Goal: Information Seeking & Learning: Learn about a topic

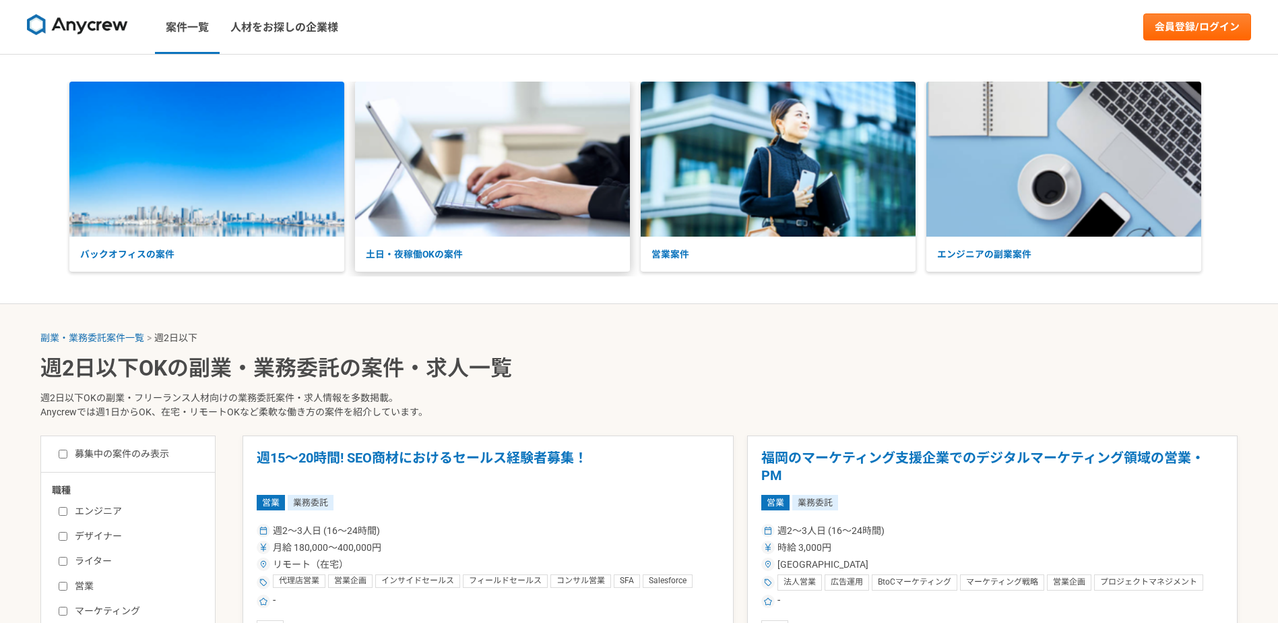
click at [480, 244] on p "土日・夜稼働OKの案件" at bounding box center [492, 255] width 275 height 36
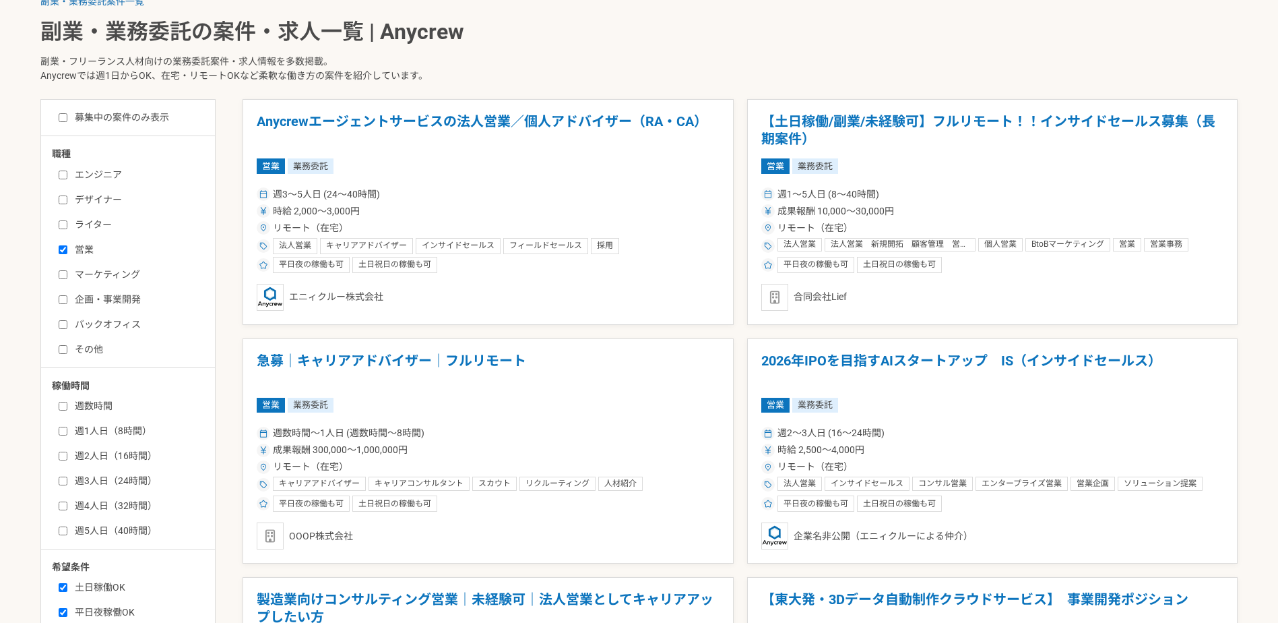
scroll to position [337, 0]
click at [82, 247] on label "営業" at bounding box center [136, 249] width 155 height 14
click at [67, 247] on input "営業" at bounding box center [63, 249] width 9 height 9
checkbox input "false"
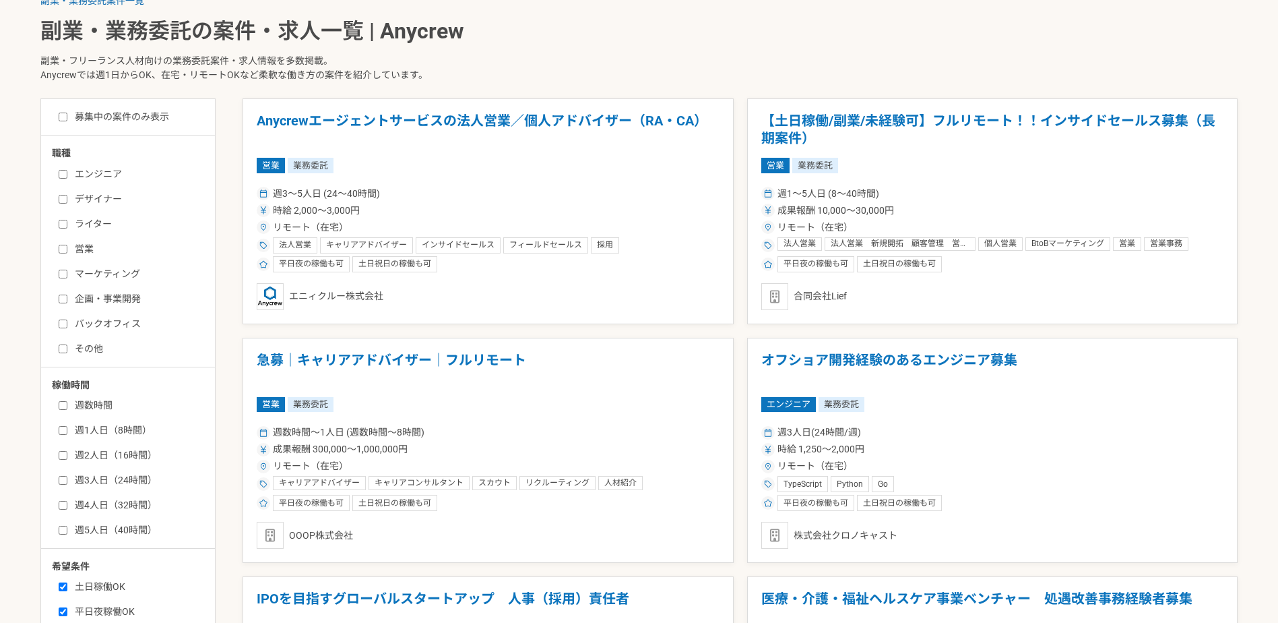
click at [77, 181] on label "エンジニア" at bounding box center [136, 174] width 155 height 14
click at [67, 179] on input "エンジニア" at bounding box center [63, 174] width 9 height 9
checkbox input "true"
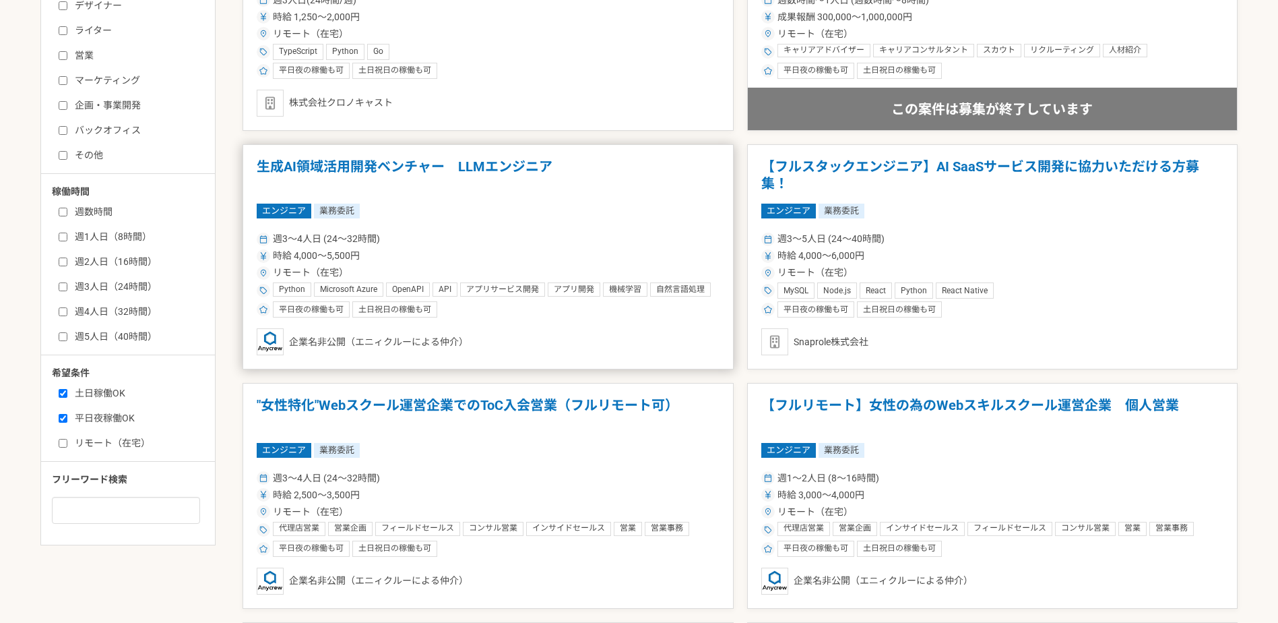
scroll to position [539, 0]
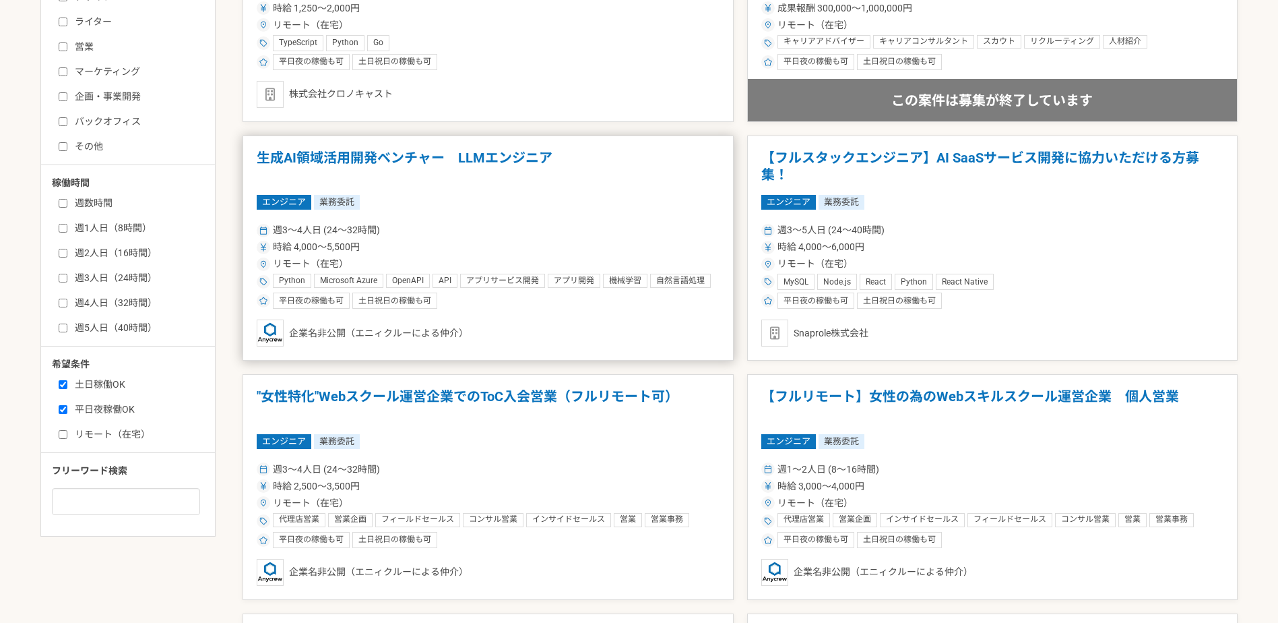
click at [460, 155] on h1 "生成AI領域活用開発ベンチャー　LLMエンジニア" at bounding box center [488, 167] width 463 height 34
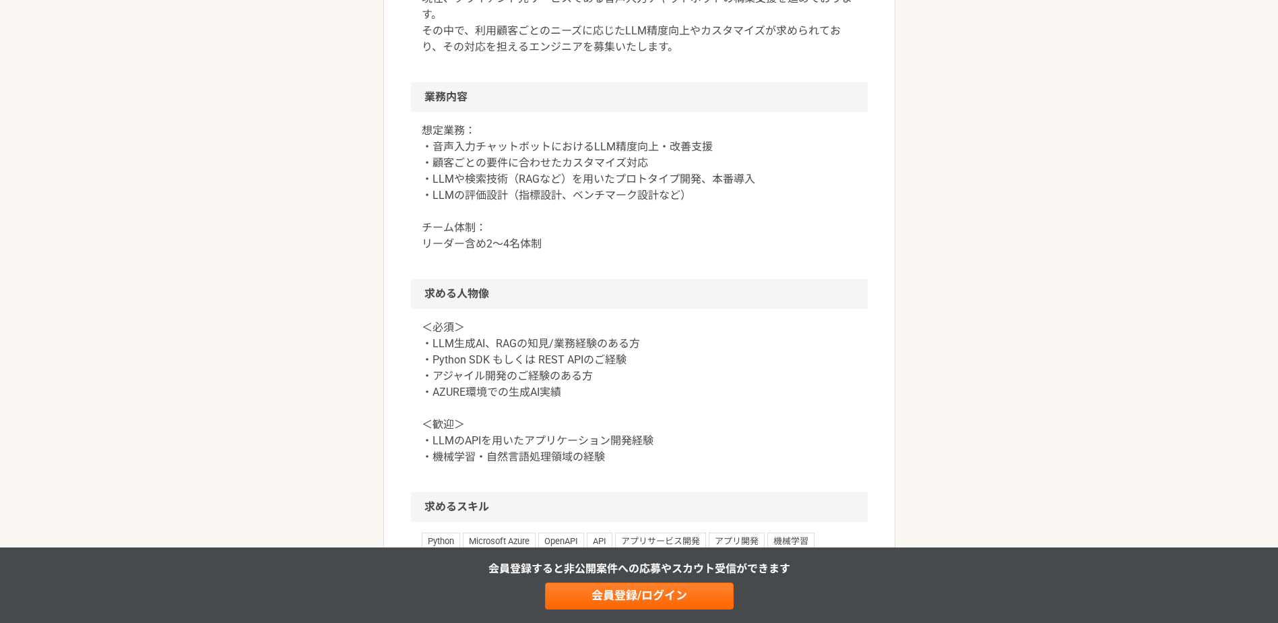
scroll to position [741, 0]
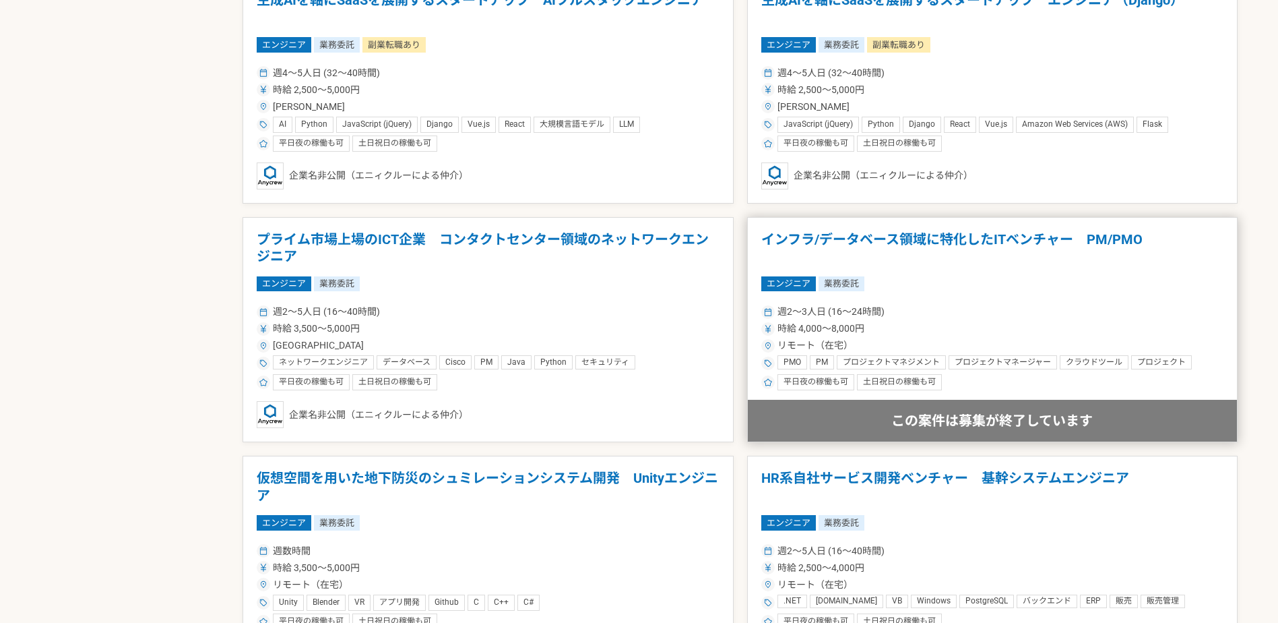
scroll to position [1146, 0]
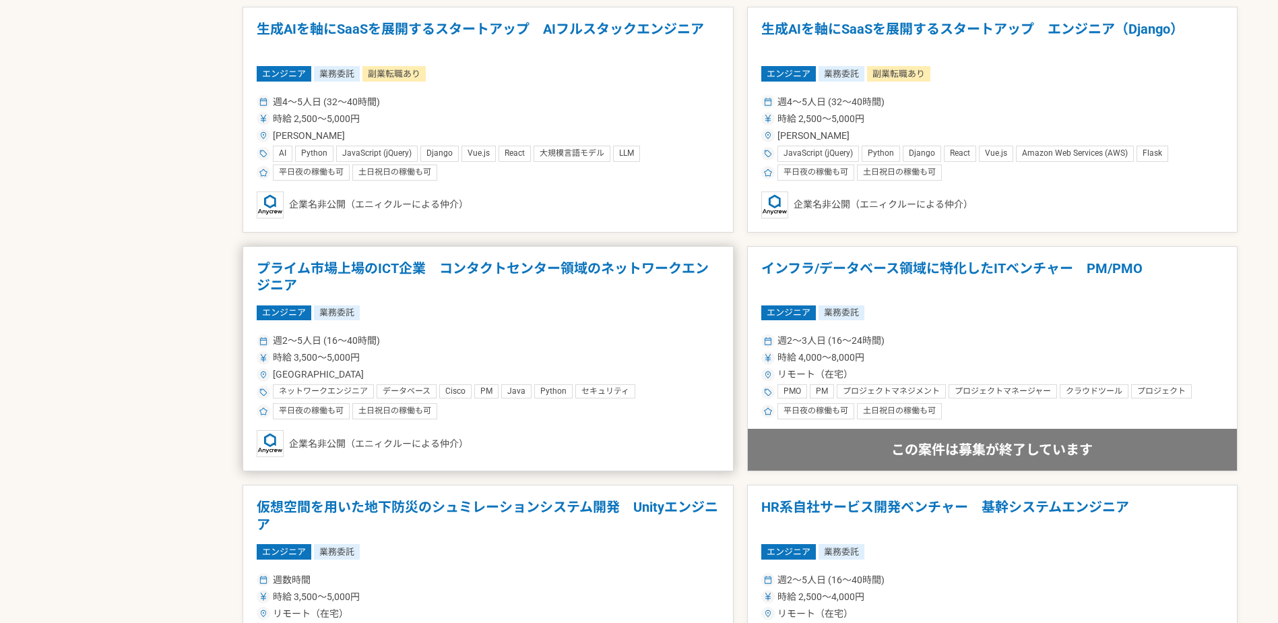
click at [527, 262] on h1 "プライム市場上場のICT企業　コンタクトセンター領域のネットワークエンジニア" at bounding box center [488, 277] width 463 height 34
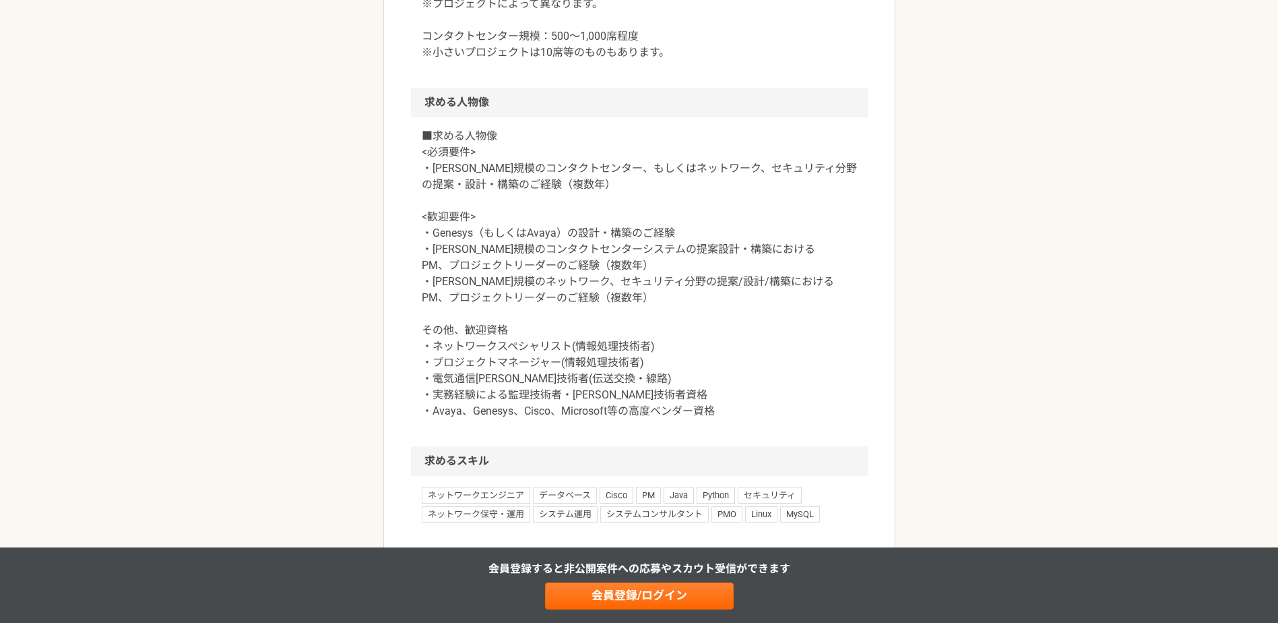
scroll to position [943, 0]
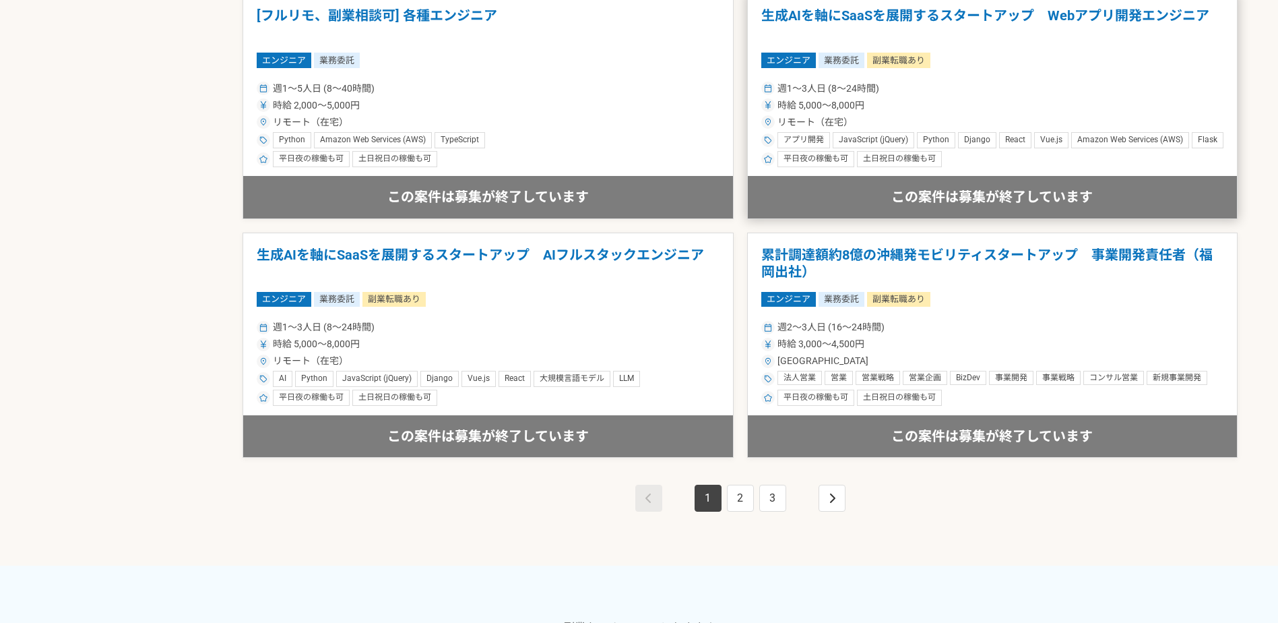
scroll to position [2358, 0]
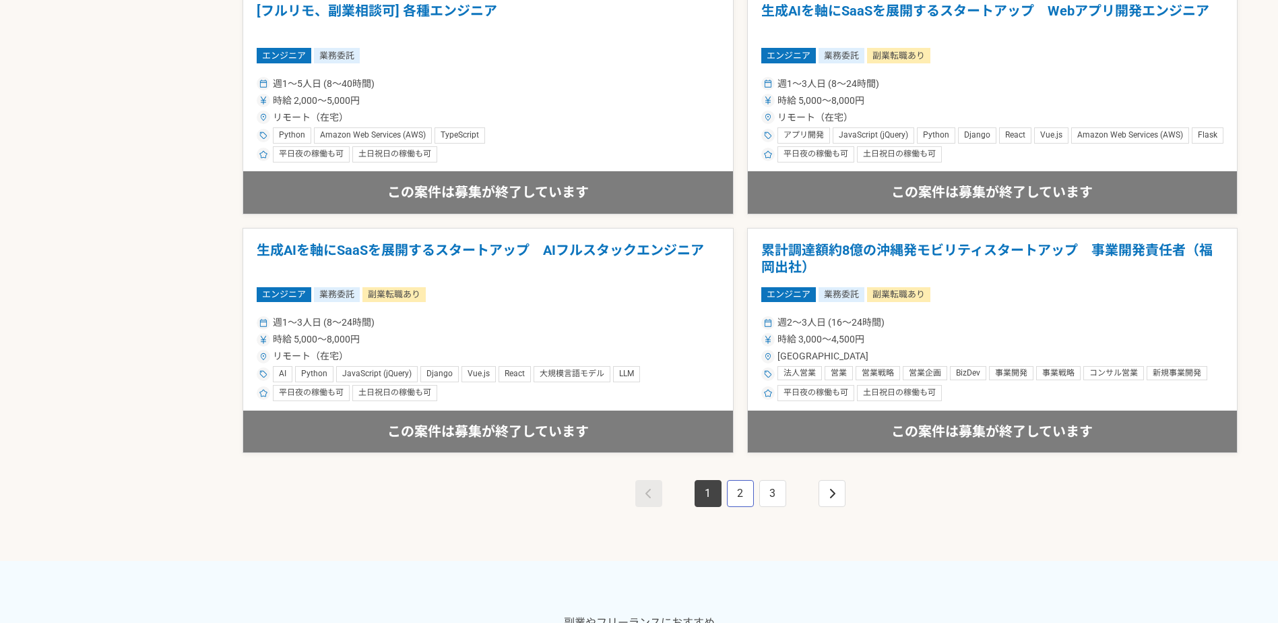
click at [749, 494] on link "2" at bounding box center [740, 493] width 27 height 27
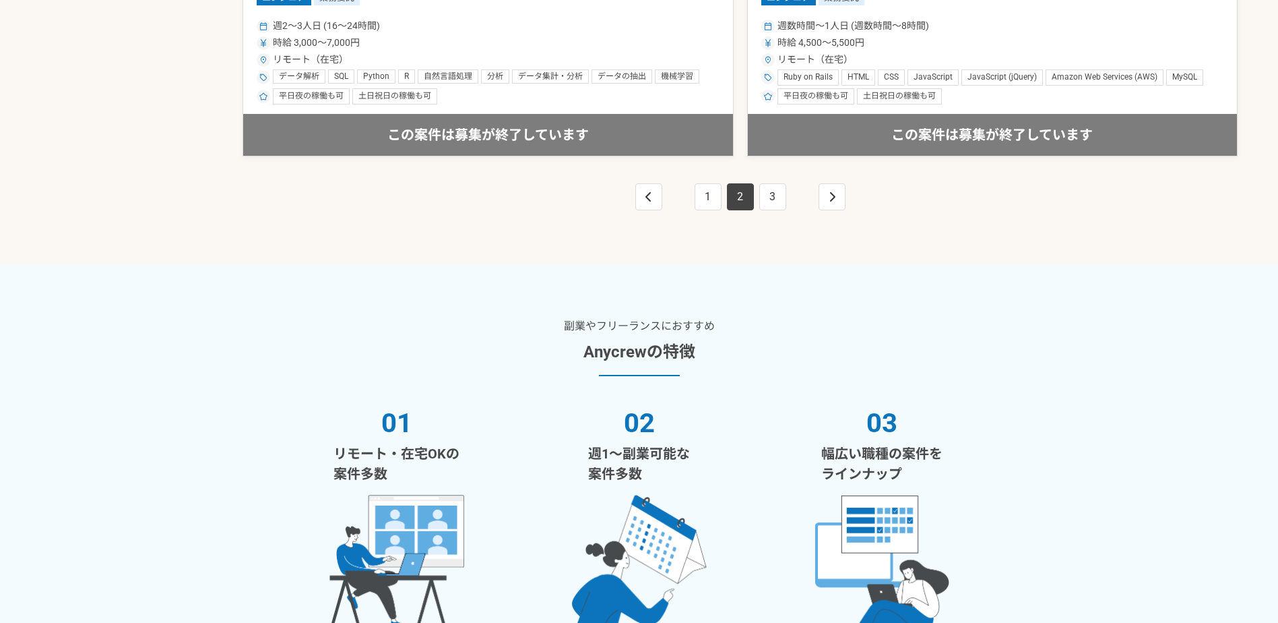
scroll to position [2710, 0]
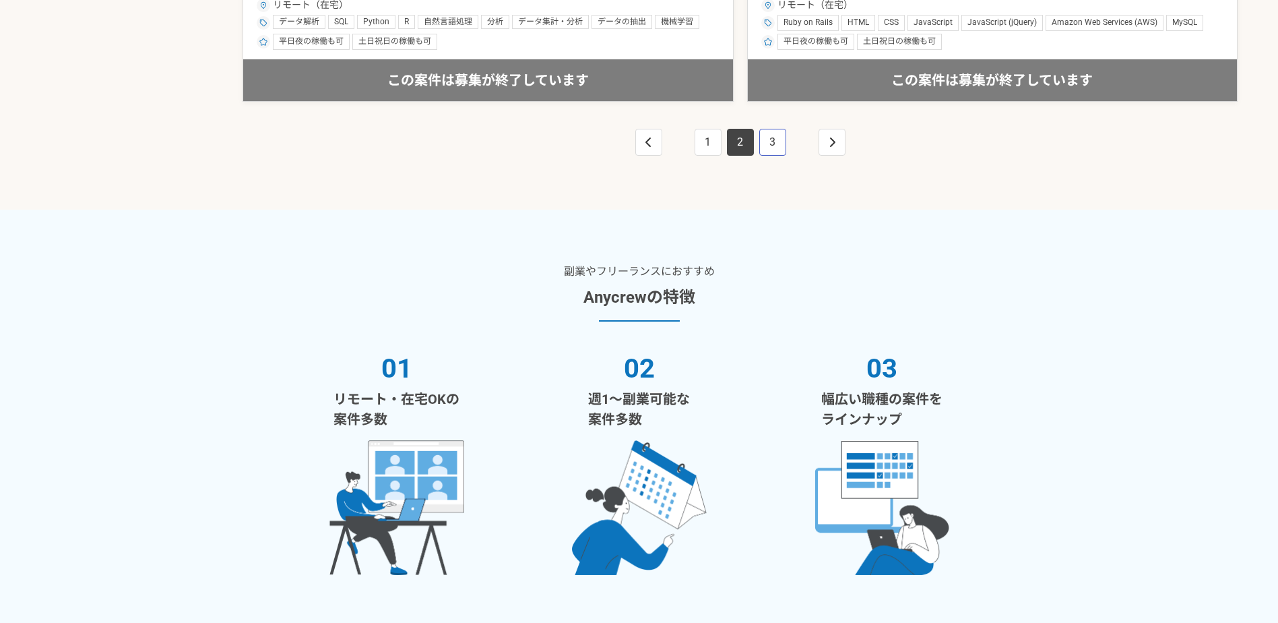
click at [763, 142] on link "3" at bounding box center [772, 142] width 27 height 27
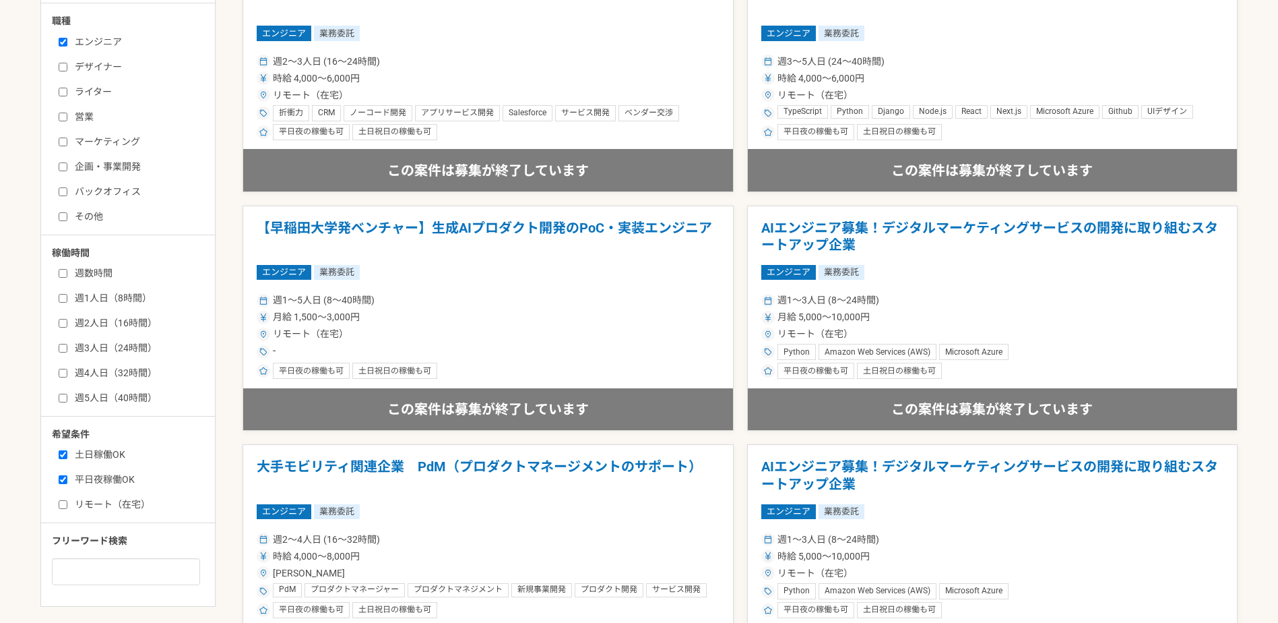
scroll to position [479, 0]
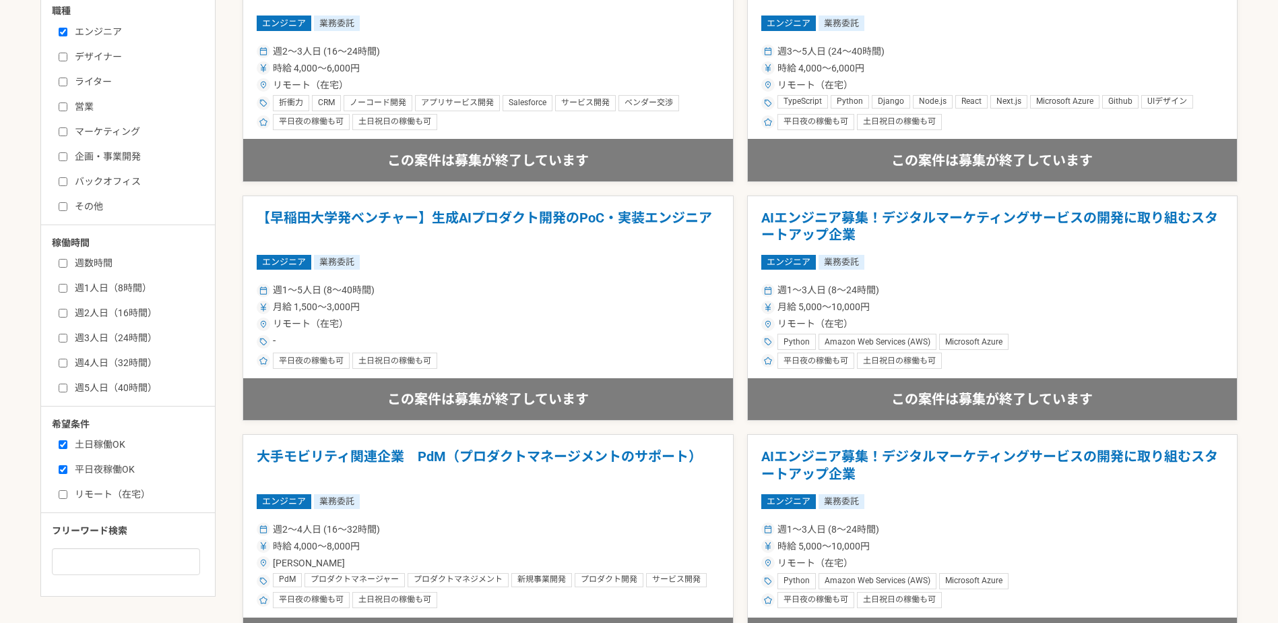
click at [123, 389] on label "週5人日（40時間）" at bounding box center [136, 388] width 155 height 14
click at [67, 389] on input "週5人日（40時間）" at bounding box center [63, 387] width 9 height 9
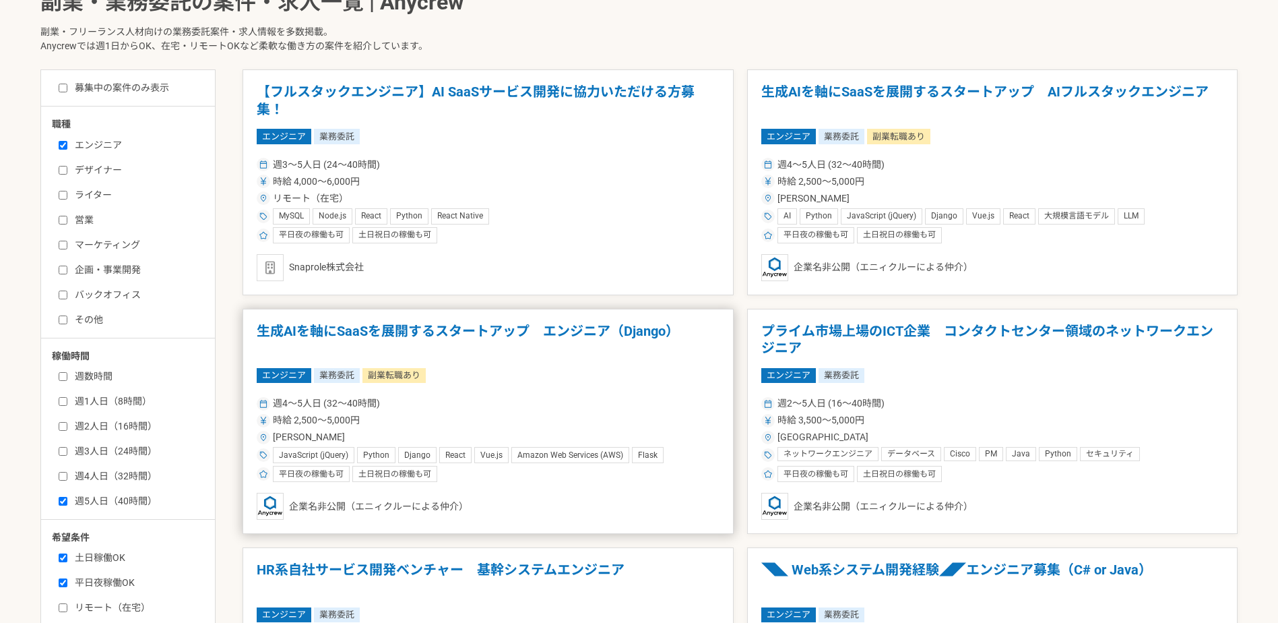
scroll to position [337, 0]
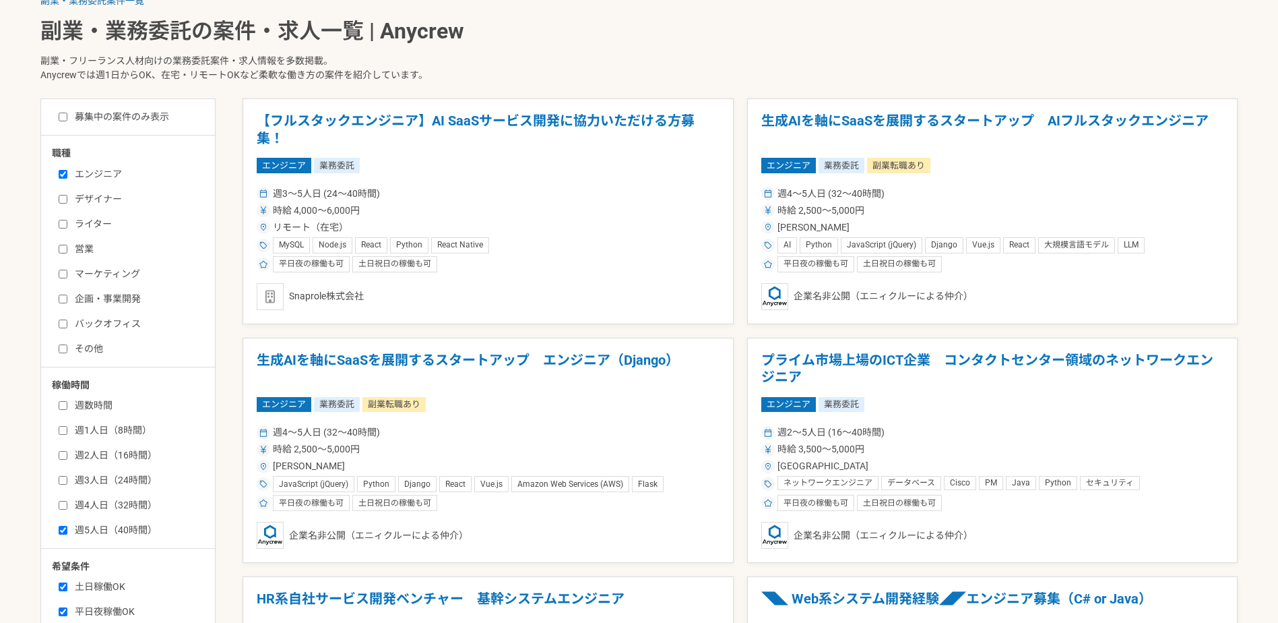
click at [120, 530] on label "週5人日（40時間）" at bounding box center [136, 530] width 155 height 14
click at [67, 530] on input "週5人日（40時間）" at bounding box center [63, 530] width 9 height 9
checkbox input "false"
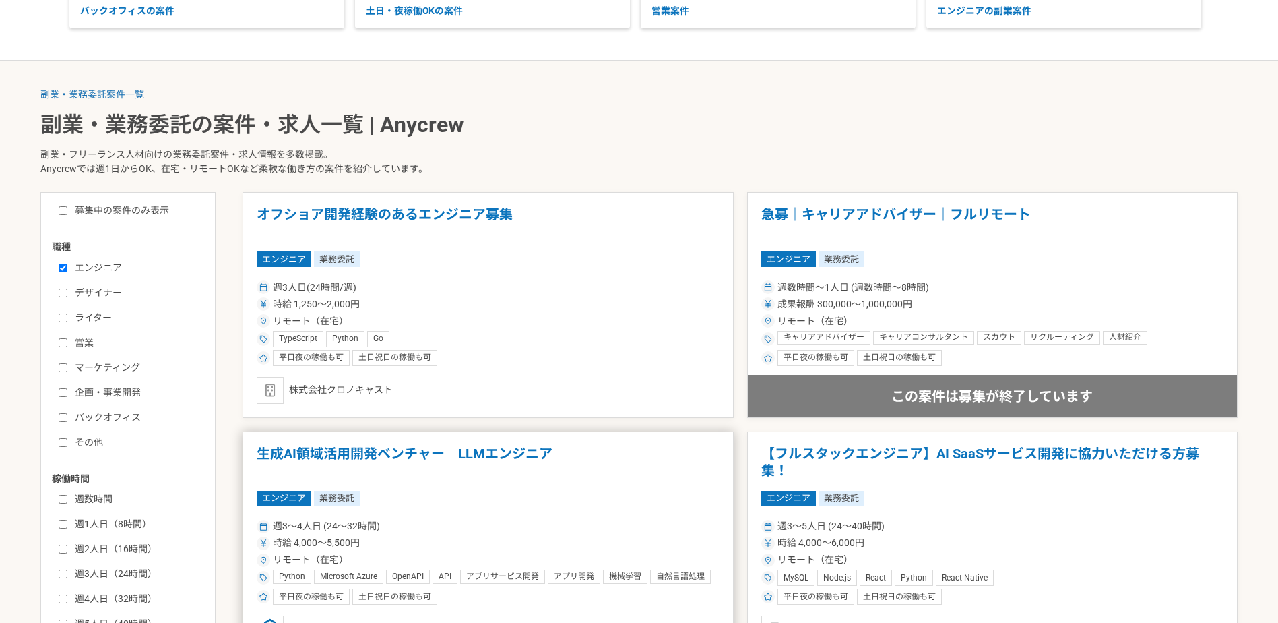
scroll to position [202, 0]
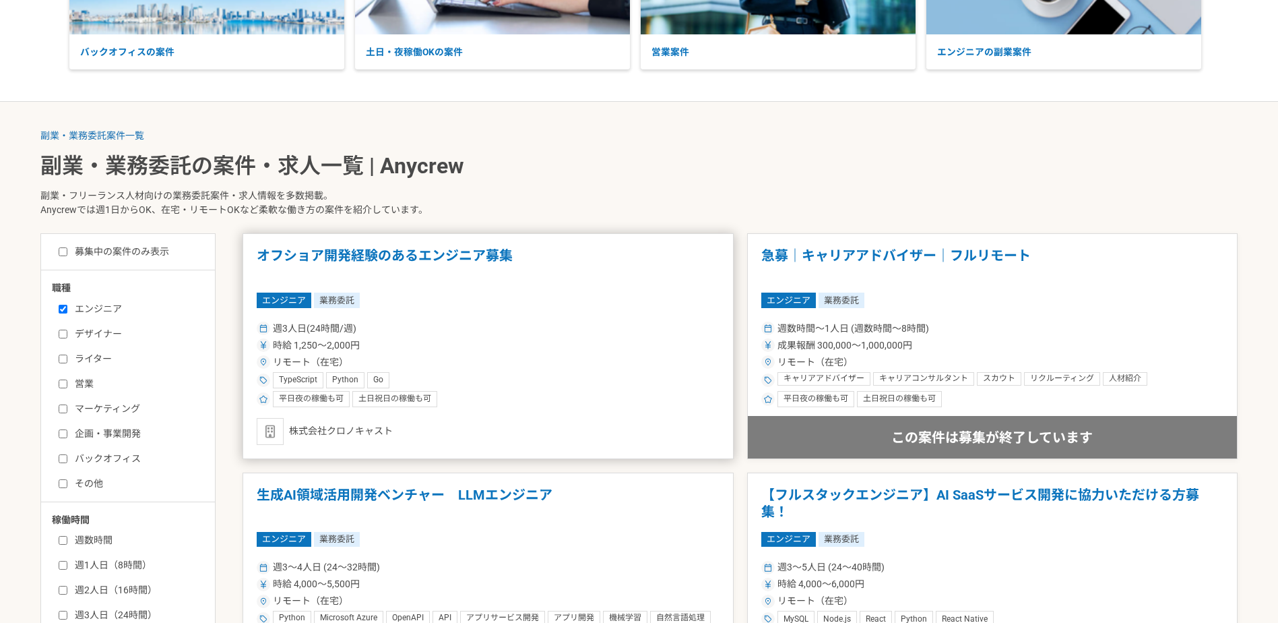
click at [440, 257] on h1 "オフショア開発経験のあるエンジニア募集" at bounding box center [488, 264] width 463 height 34
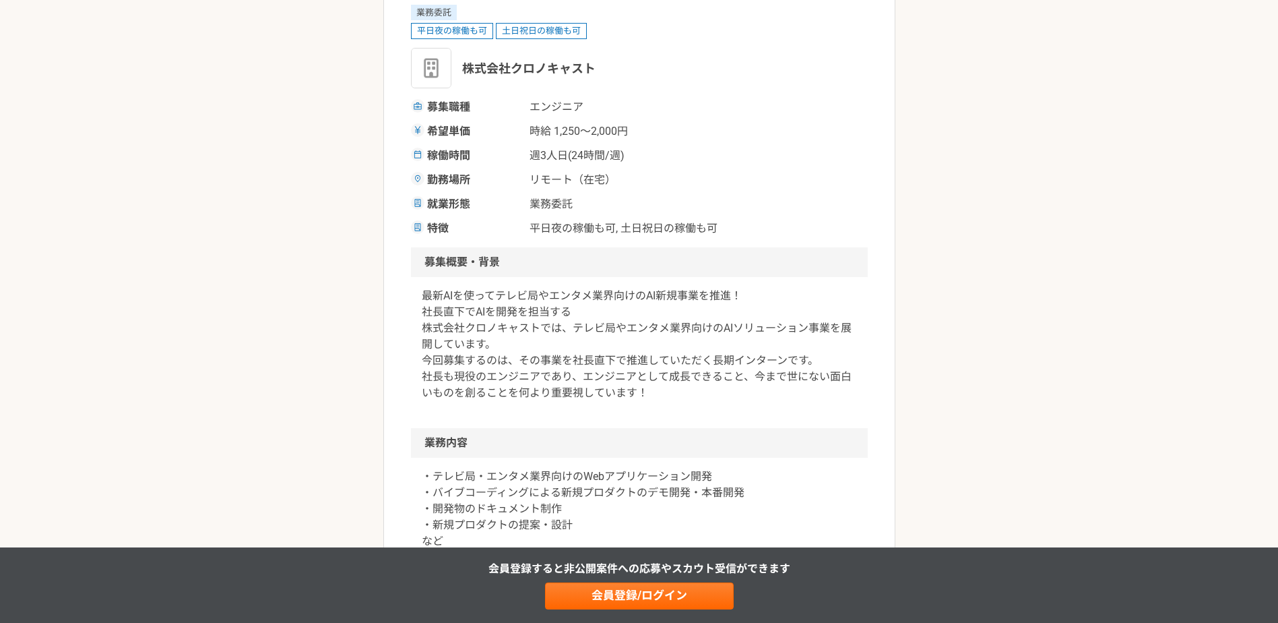
scroll to position [135, 0]
